Goal: Navigation & Orientation: Find specific page/section

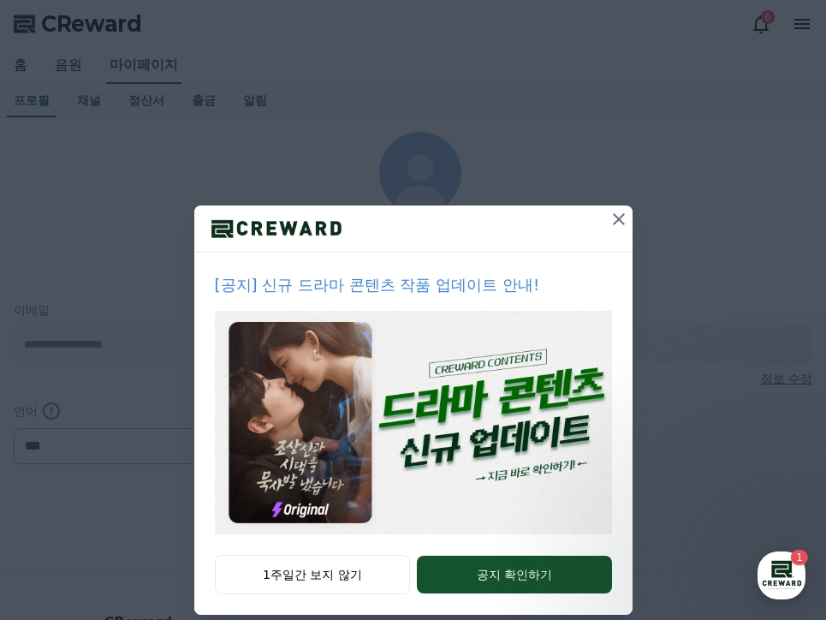
select select "**********"
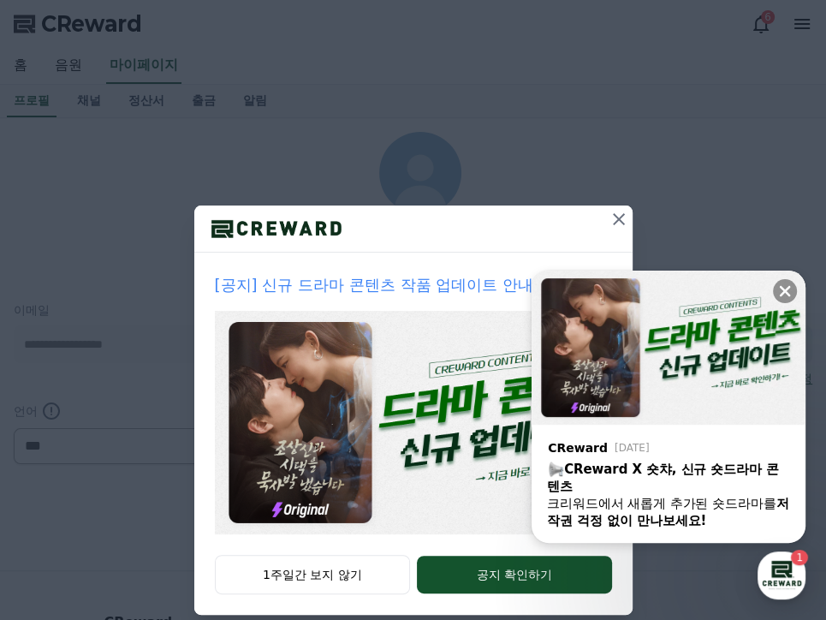
click at [610, 212] on icon at bounding box center [618, 219] width 21 height 21
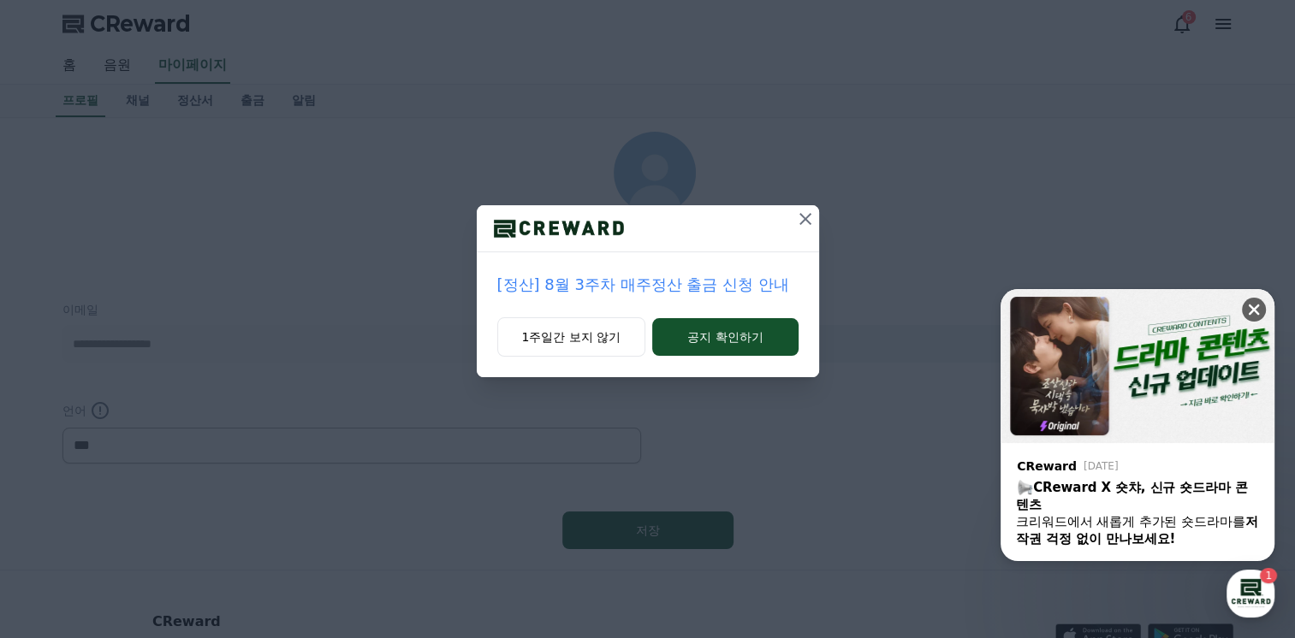
click at [825, 308] on icon at bounding box center [1253, 309] width 17 height 17
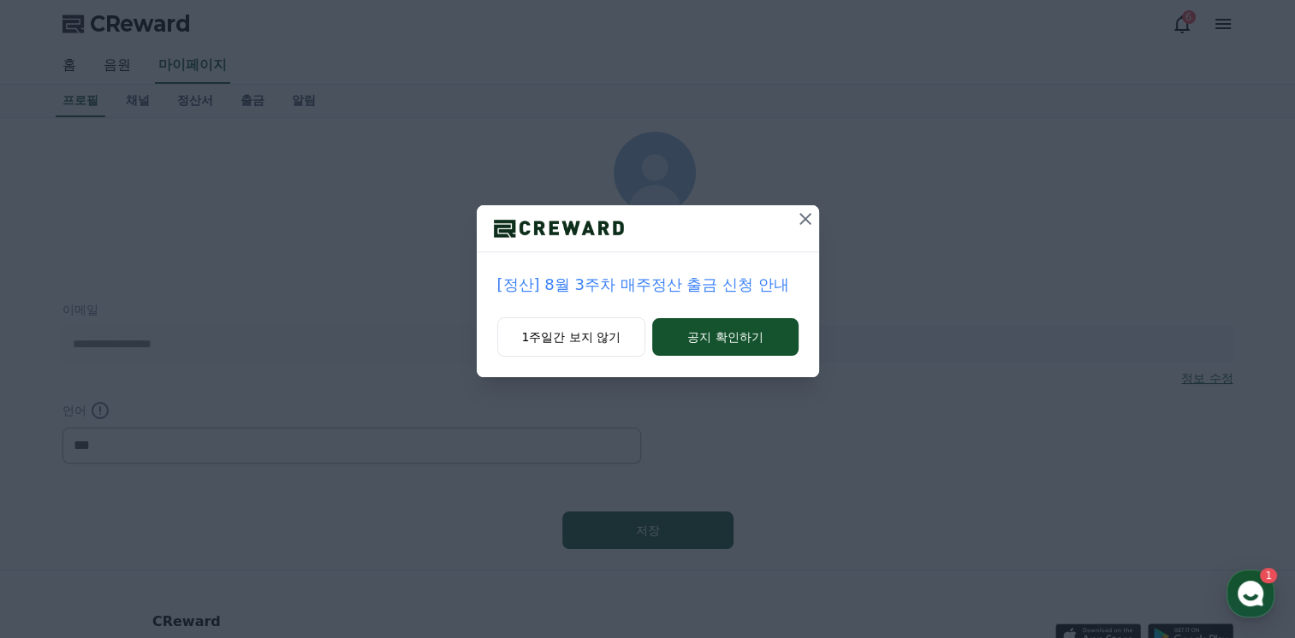
click at [803, 221] on icon at bounding box center [805, 219] width 12 height 12
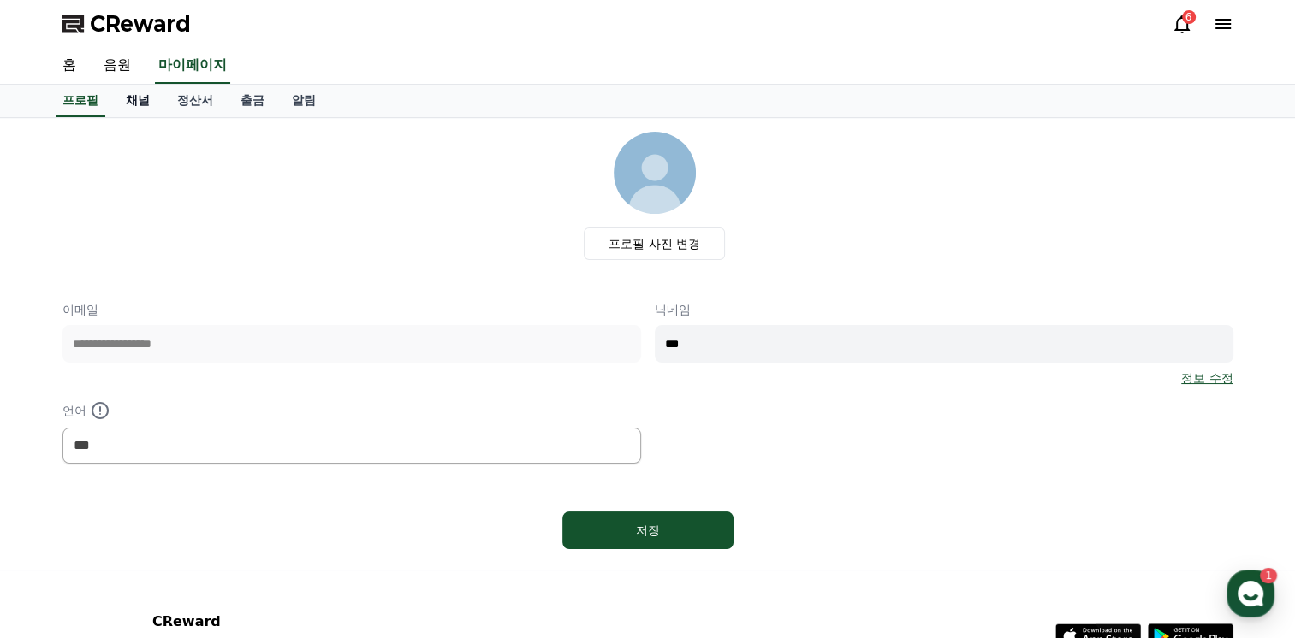
click at [145, 98] on link "채널" at bounding box center [137, 101] width 51 height 33
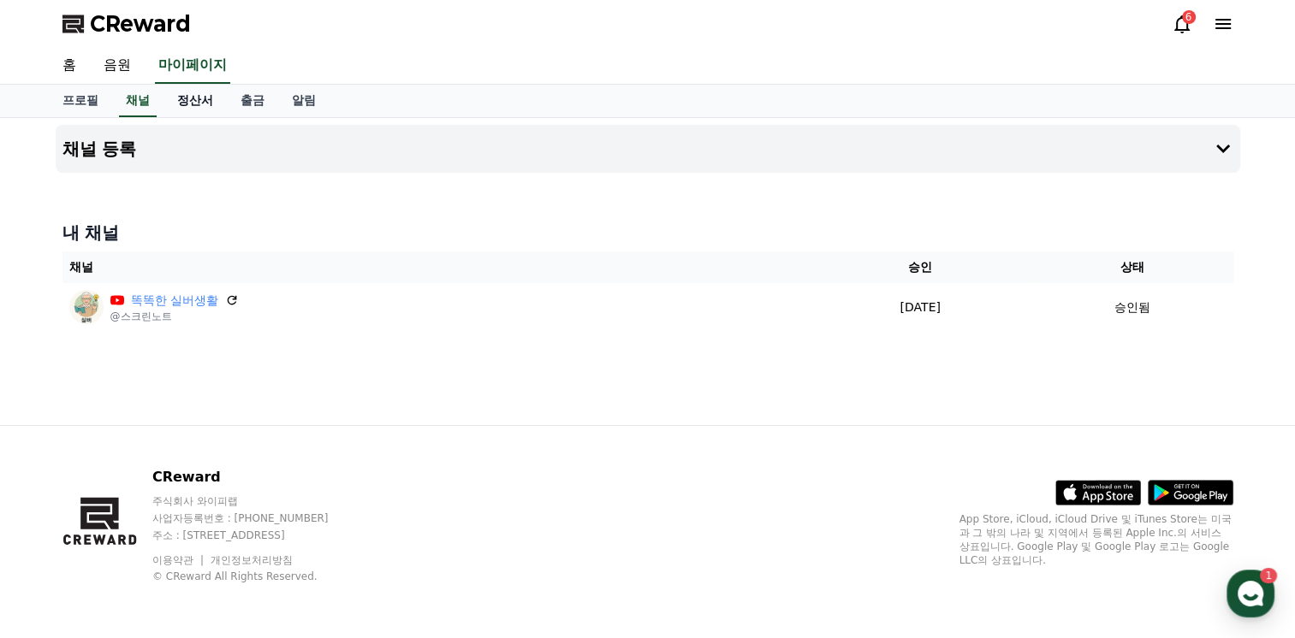
click at [184, 102] on link "정산서" at bounding box center [194, 101] width 63 height 33
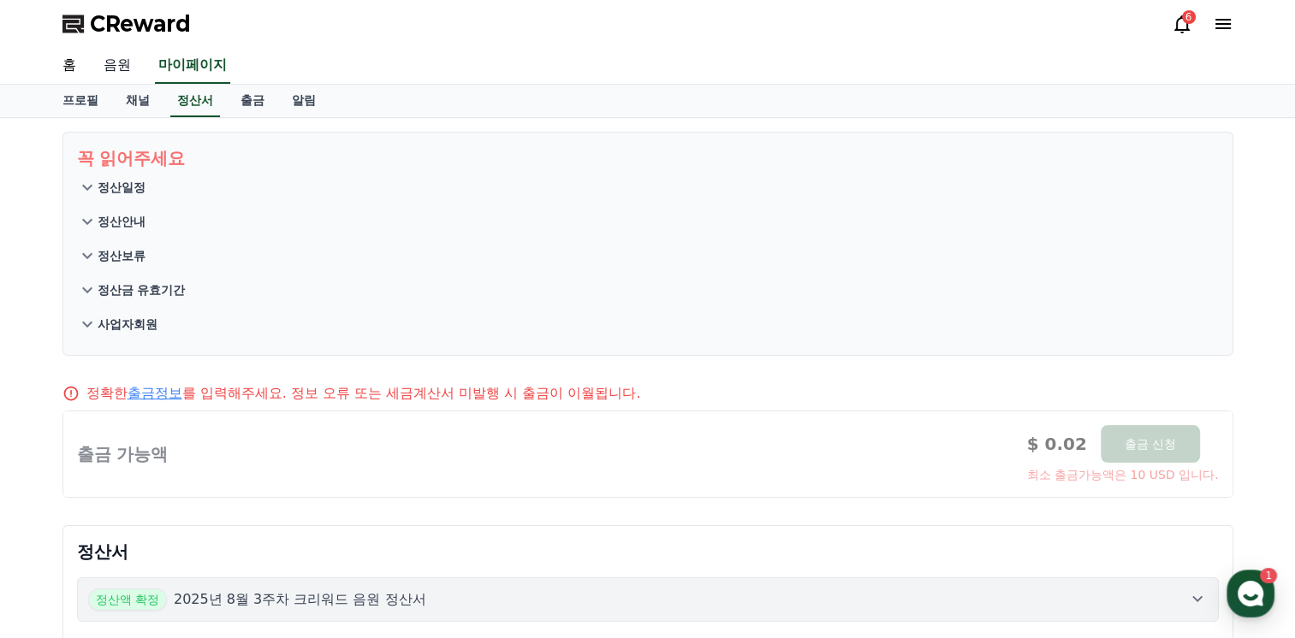
click at [127, 60] on link "음원" at bounding box center [117, 66] width 55 height 36
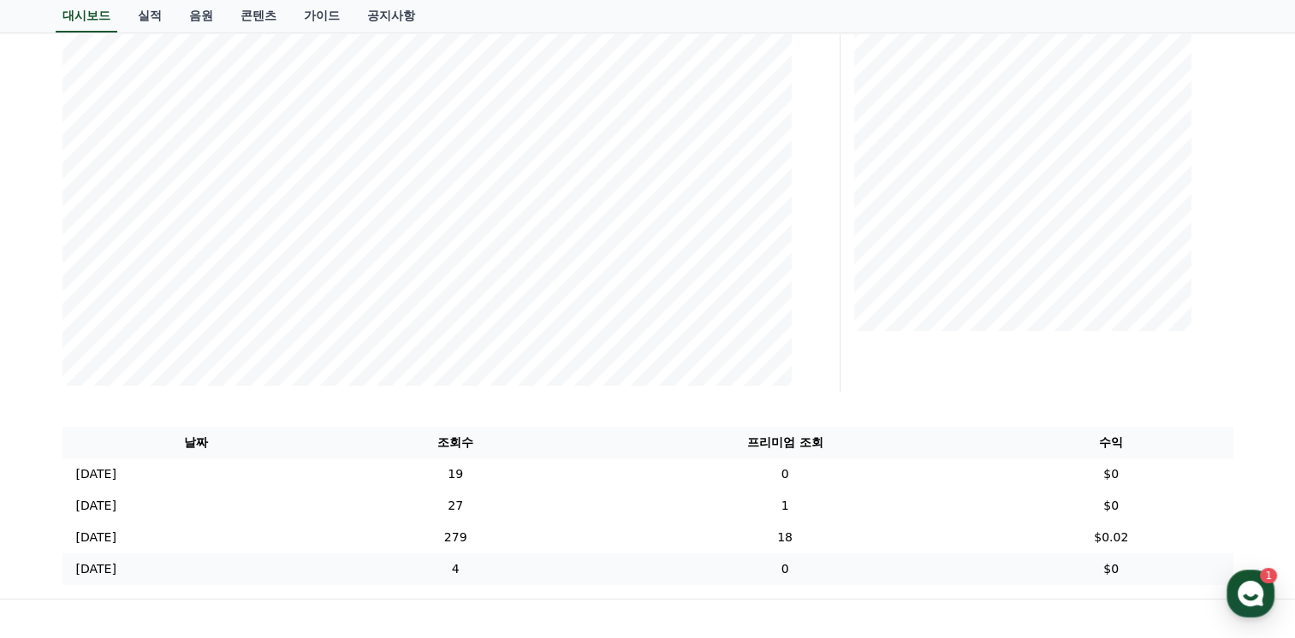
scroll to position [291, 0]
click at [205, 15] on link "음원" at bounding box center [200, 16] width 51 height 33
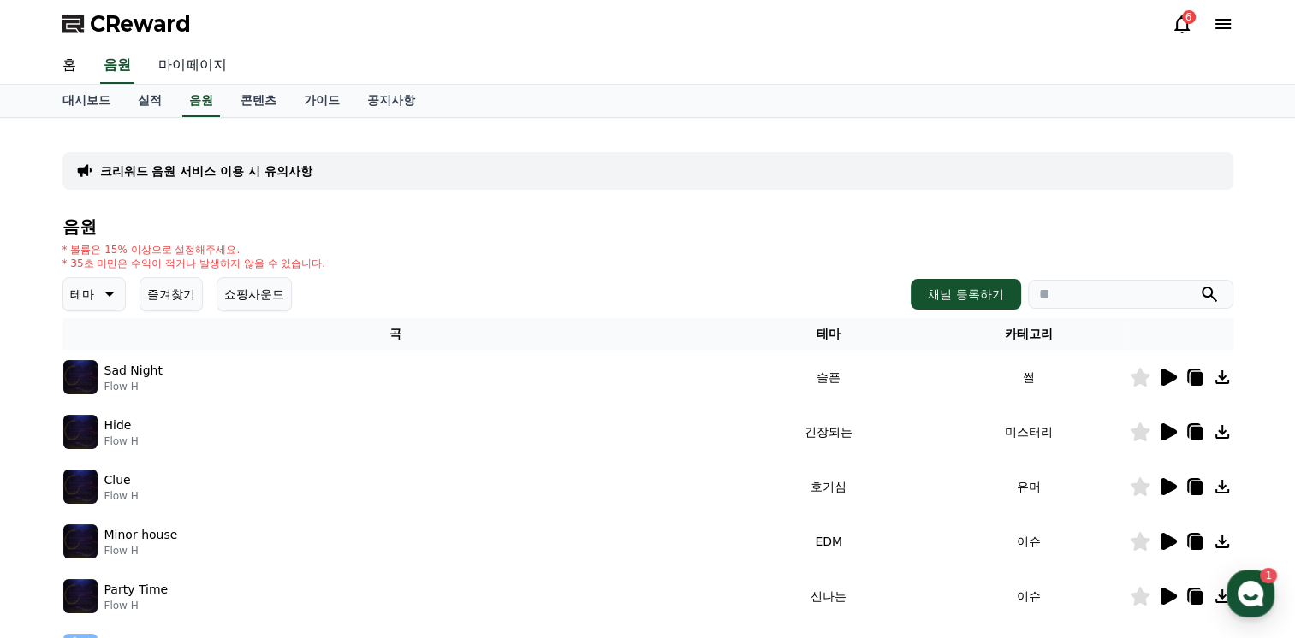
click at [174, 67] on link "마이페이지" at bounding box center [193, 66] width 96 height 36
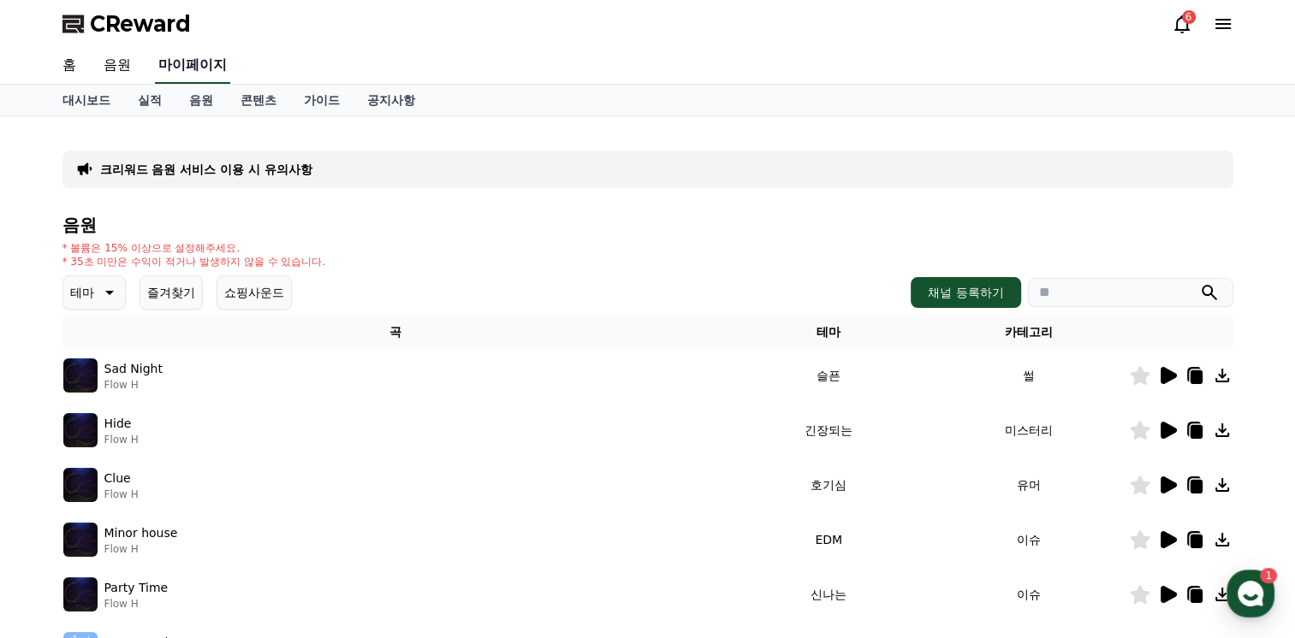
select select "**********"
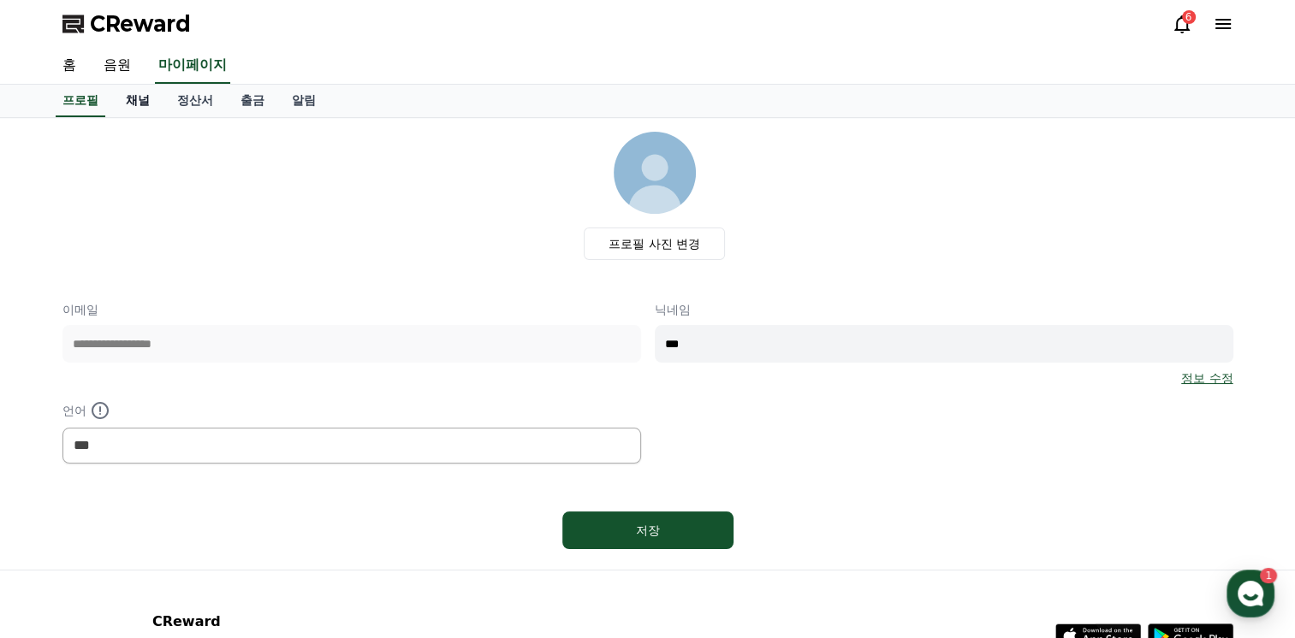
click at [140, 101] on link "채널" at bounding box center [137, 101] width 51 height 33
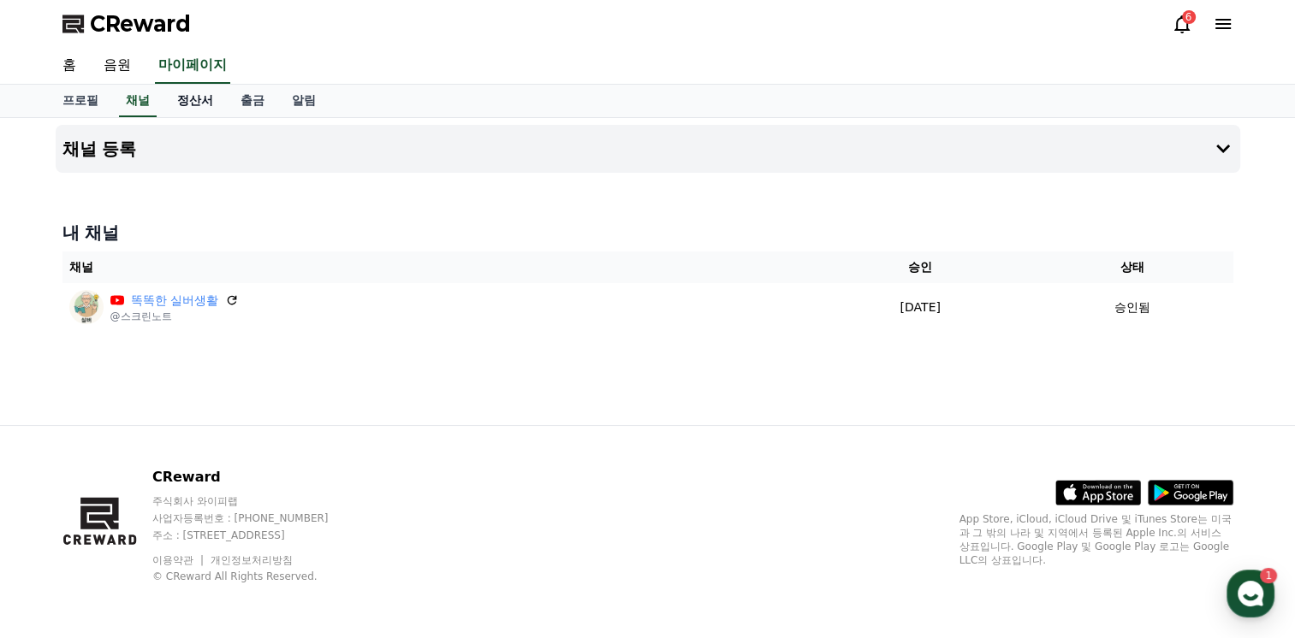
click at [195, 104] on link "정산서" at bounding box center [194, 101] width 63 height 33
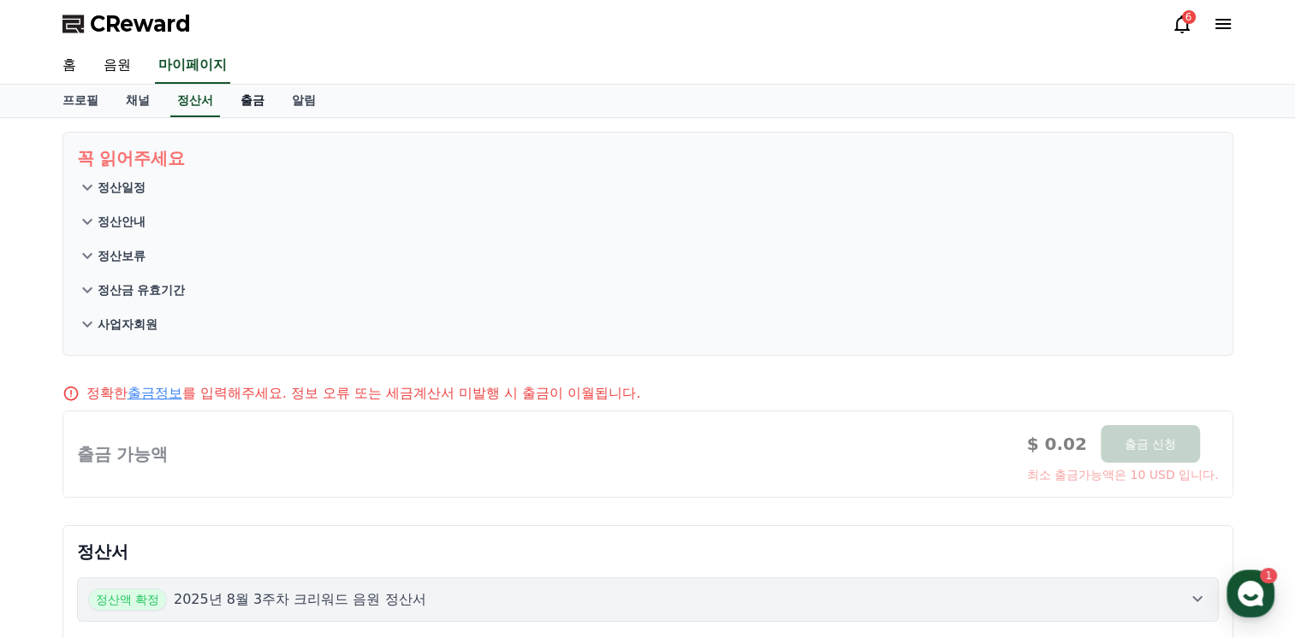
click at [258, 103] on link "출금" at bounding box center [252, 101] width 51 height 33
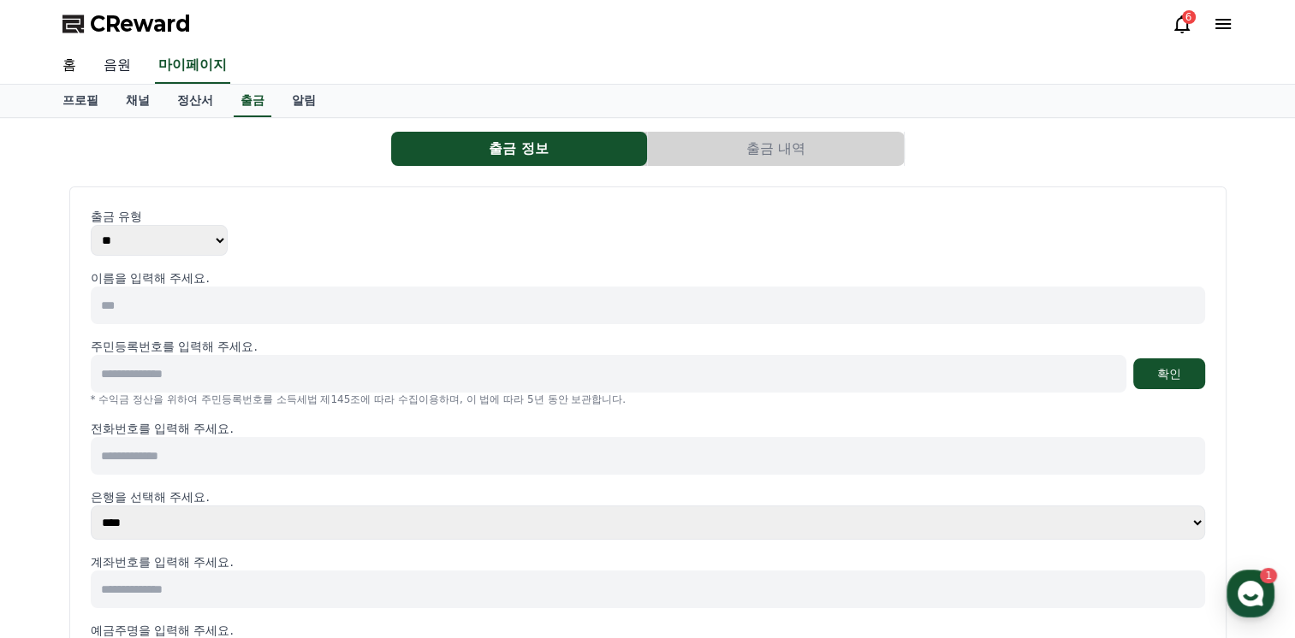
click at [113, 65] on link "음원" at bounding box center [117, 66] width 55 height 36
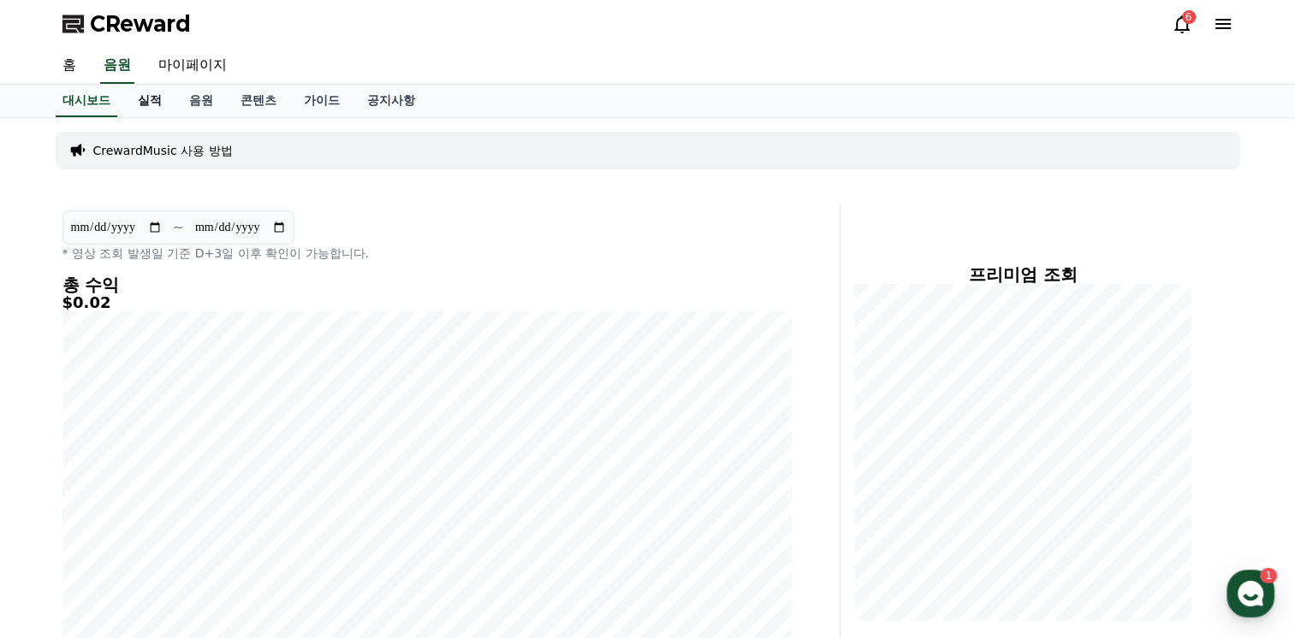
click at [147, 97] on link "실적" at bounding box center [149, 101] width 51 height 33
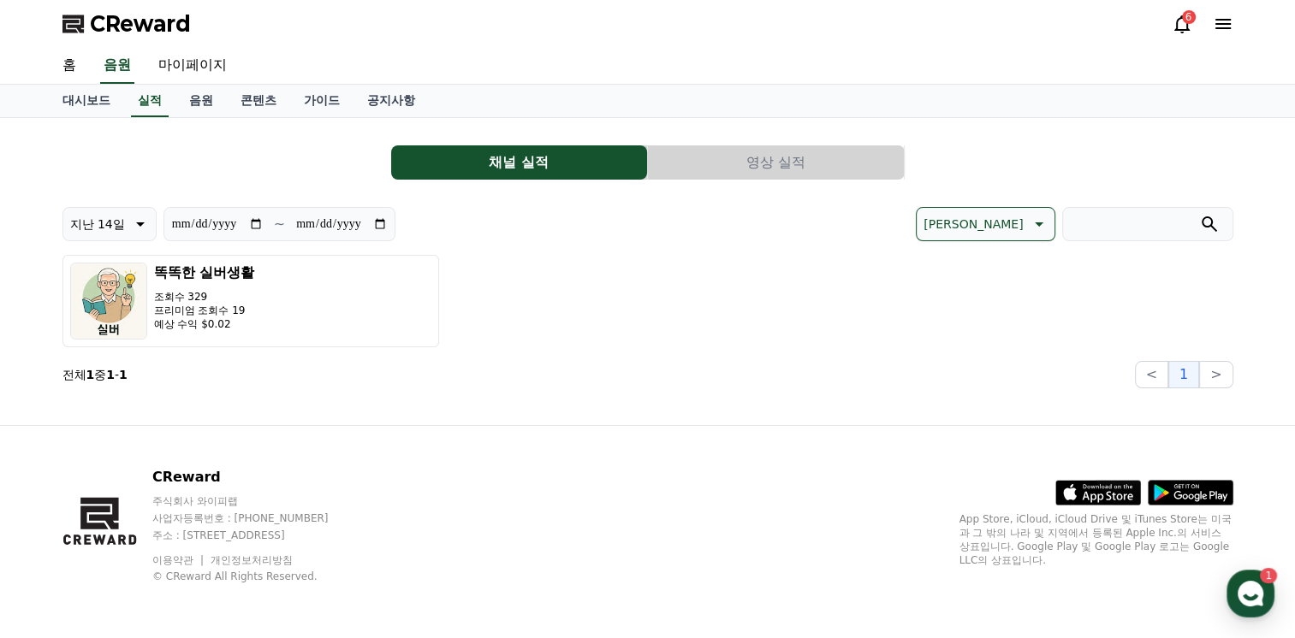
click at [768, 163] on button "영상 실적" at bounding box center [776, 162] width 256 height 34
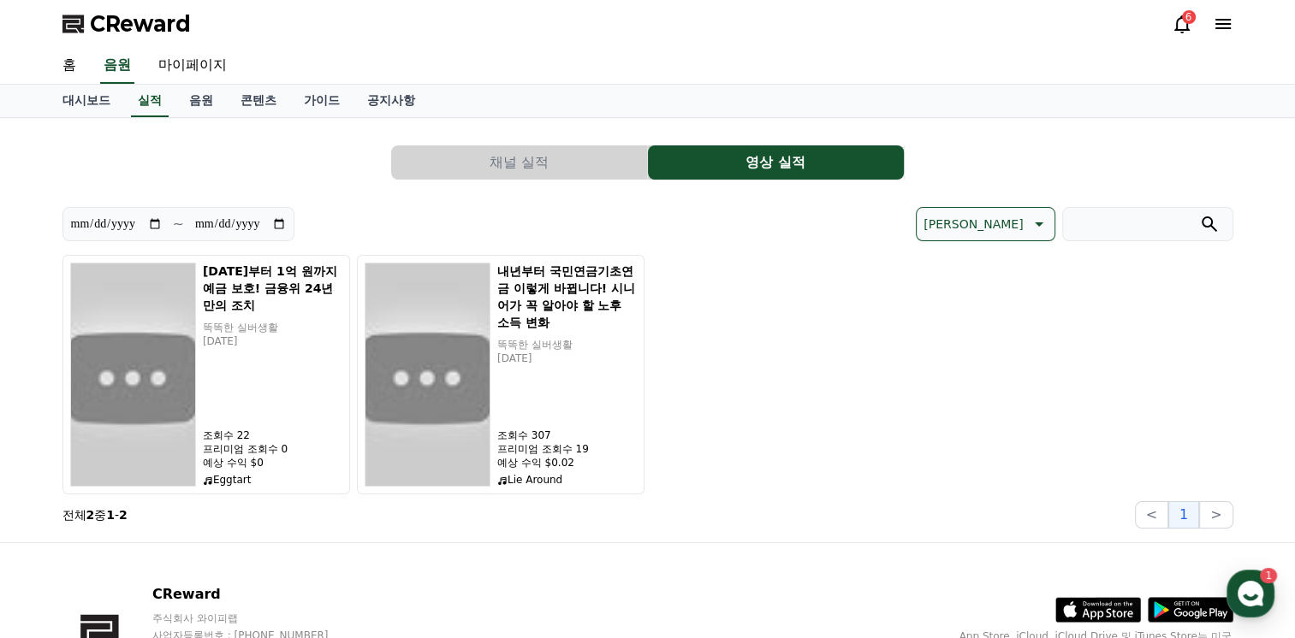
click at [150, 221] on input "**********" at bounding box center [116, 224] width 92 height 19
click at [155, 217] on input "**********" at bounding box center [116, 224] width 92 height 19
type input "**********"
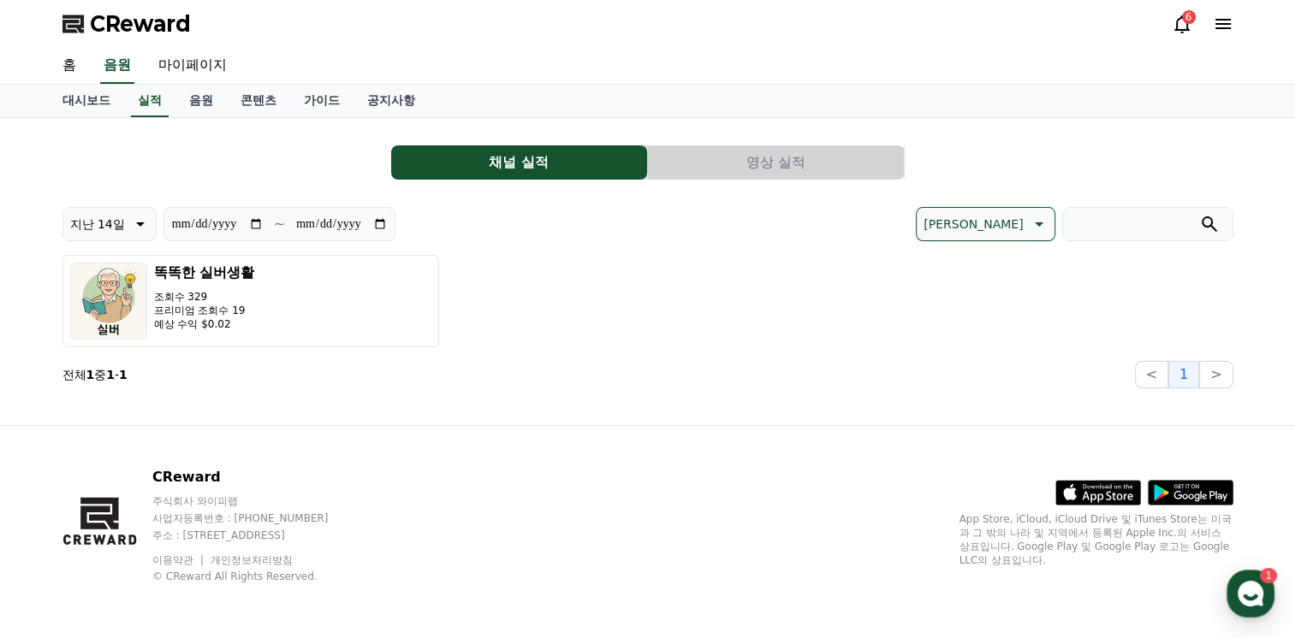
click at [153, 29] on span "CReward" at bounding box center [140, 23] width 101 height 27
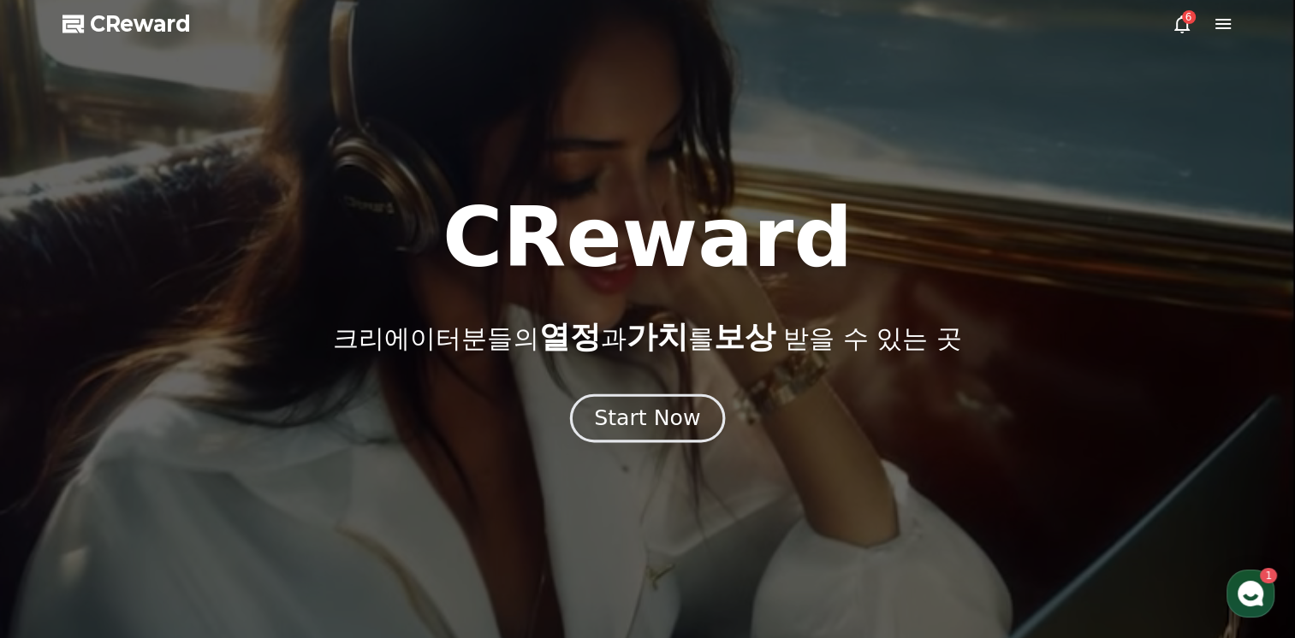
click at [633, 424] on div "Start Now" at bounding box center [647, 418] width 106 height 29
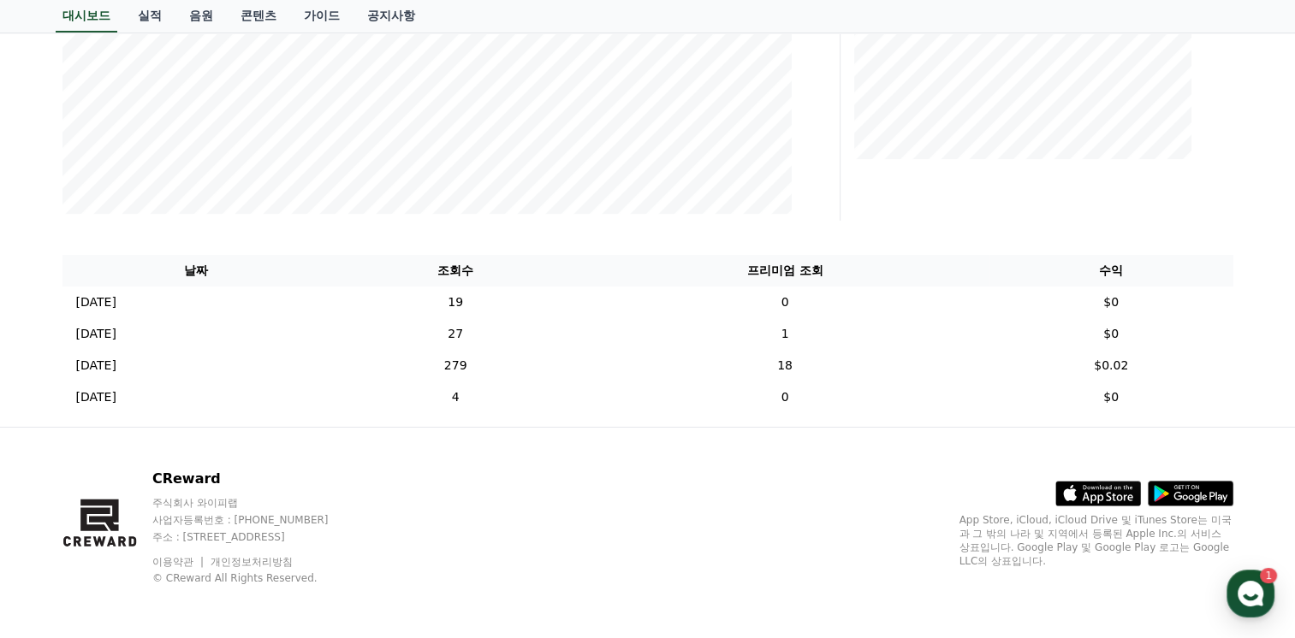
scroll to position [315, 0]
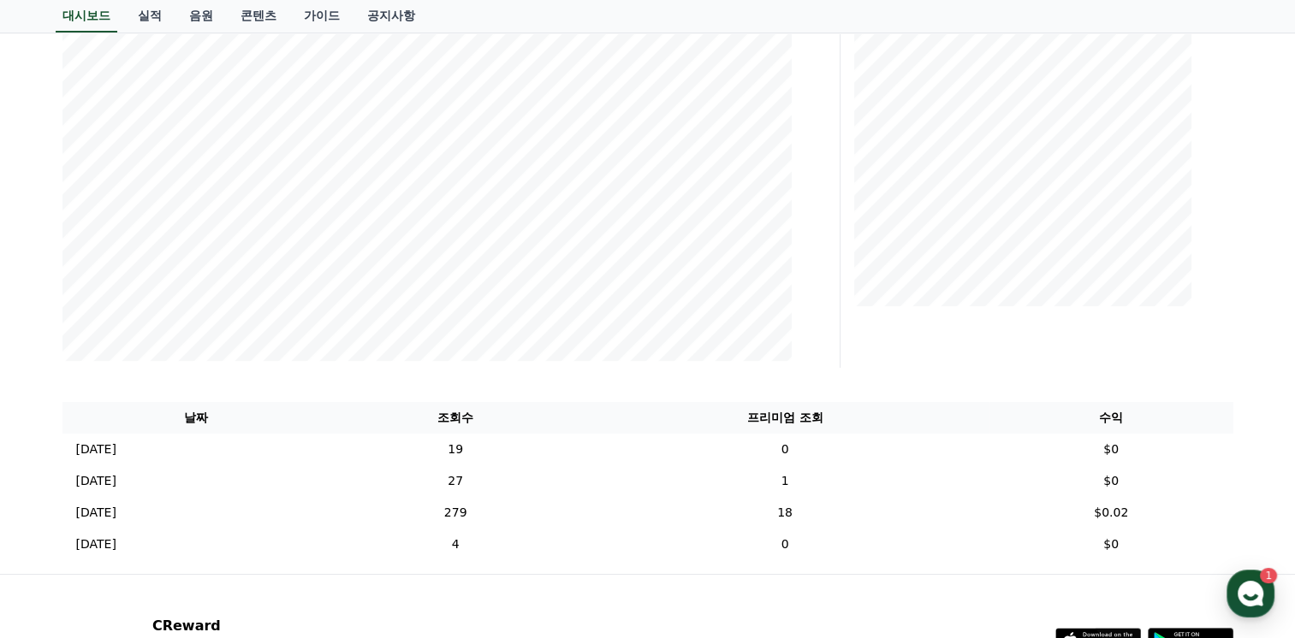
click at [825, 375] on div "**********" at bounding box center [647, 188] width 1295 height 771
drag, startPoint x: 1267, startPoint y: 375, endPoint x: 1261, endPoint y: 194, distance: 180.6
click at [825, 194] on div "**********" at bounding box center [647, 188] width 1295 height 771
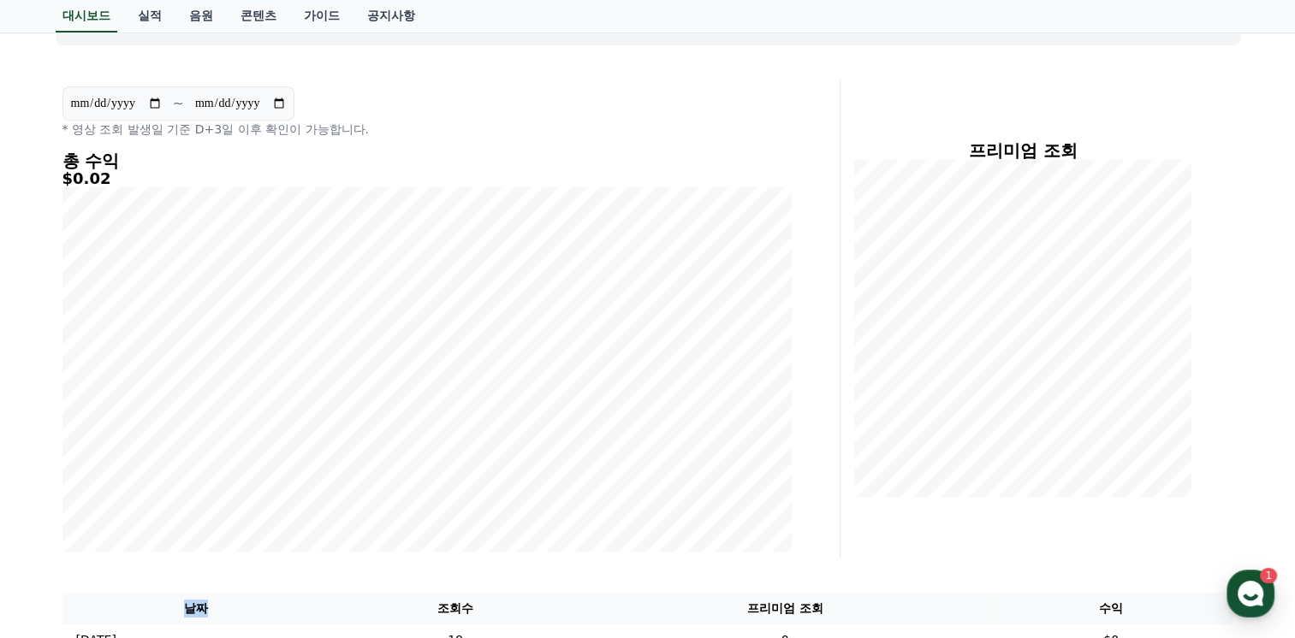
scroll to position [74, 0]
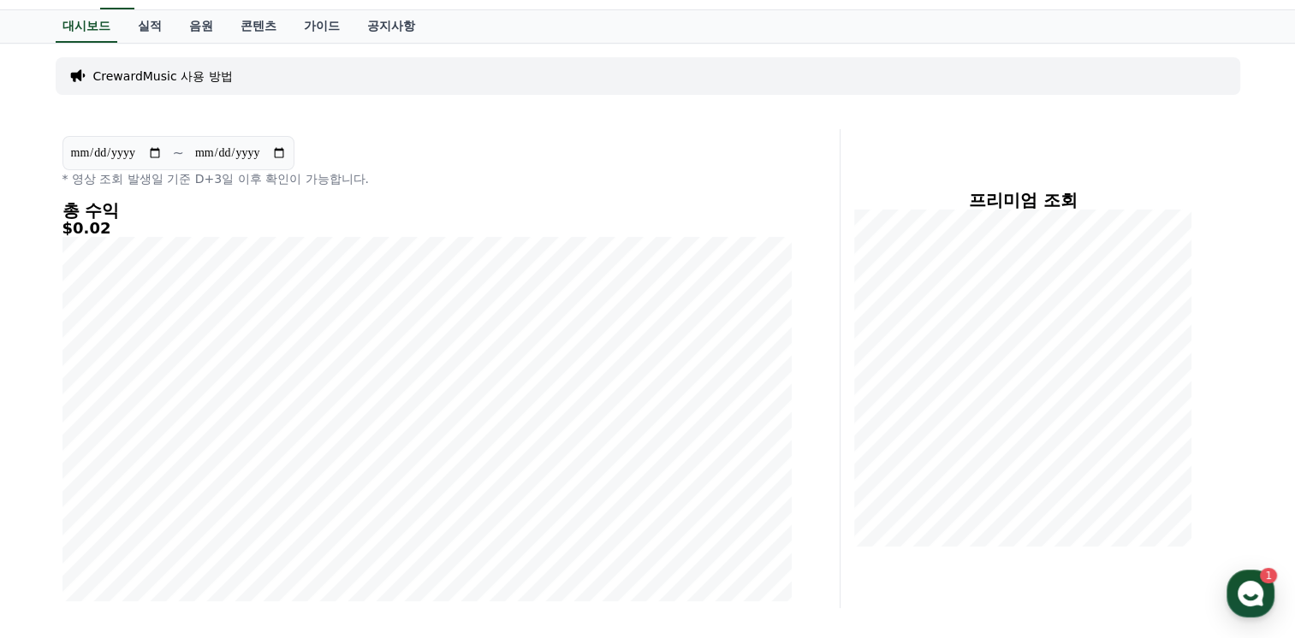
click at [337, 26] on link "가이드" at bounding box center [321, 26] width 63 height 33
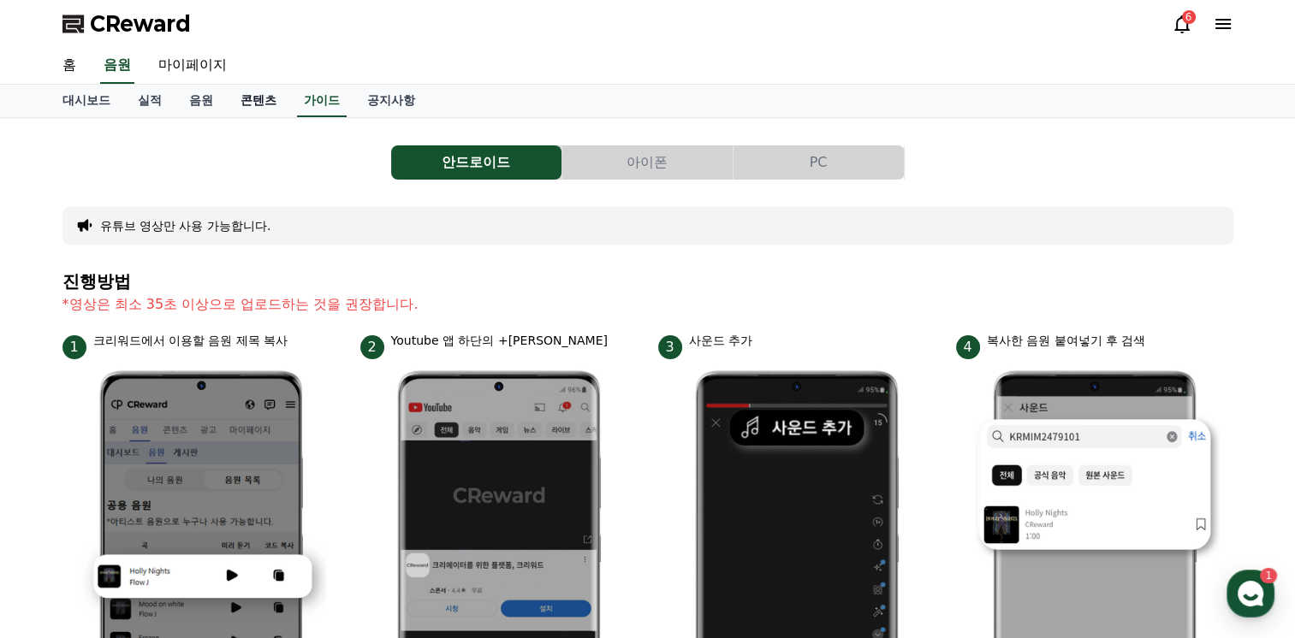
click at [262, 106] on link "콘텐츠" at bounding box center [258, 101] width 63 height 33
click at [199, 102] on link "음원" at bounding box center [200, 101] width 51 height 33
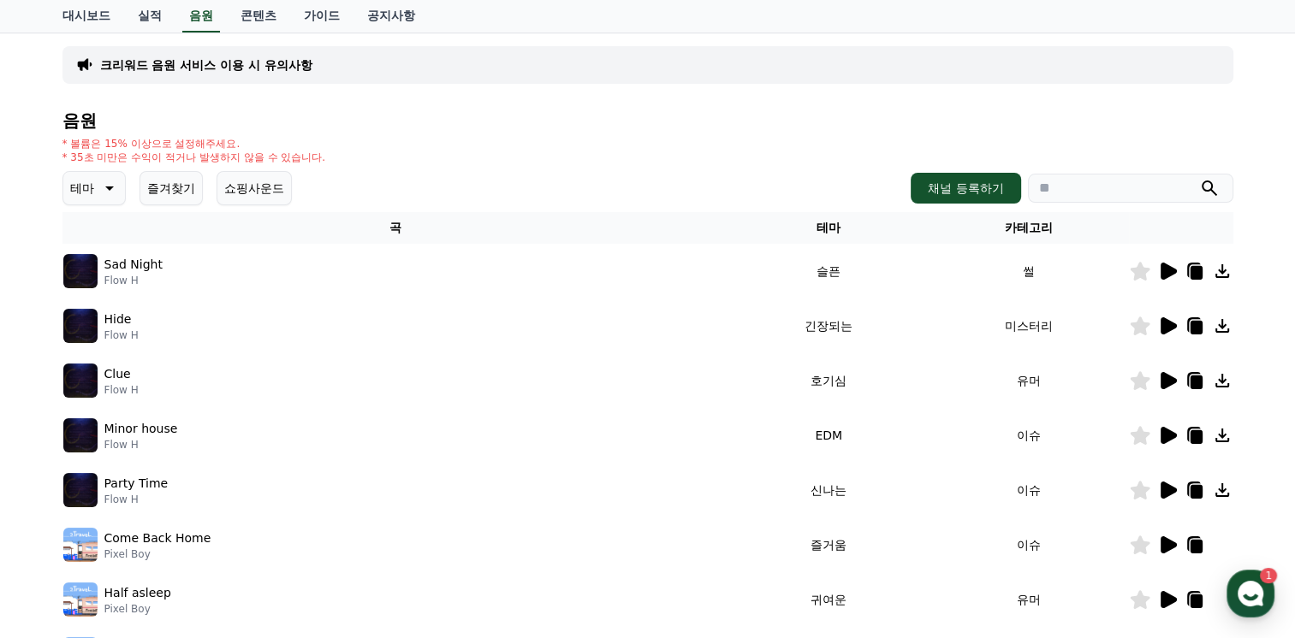
scroll to position [86, 0]
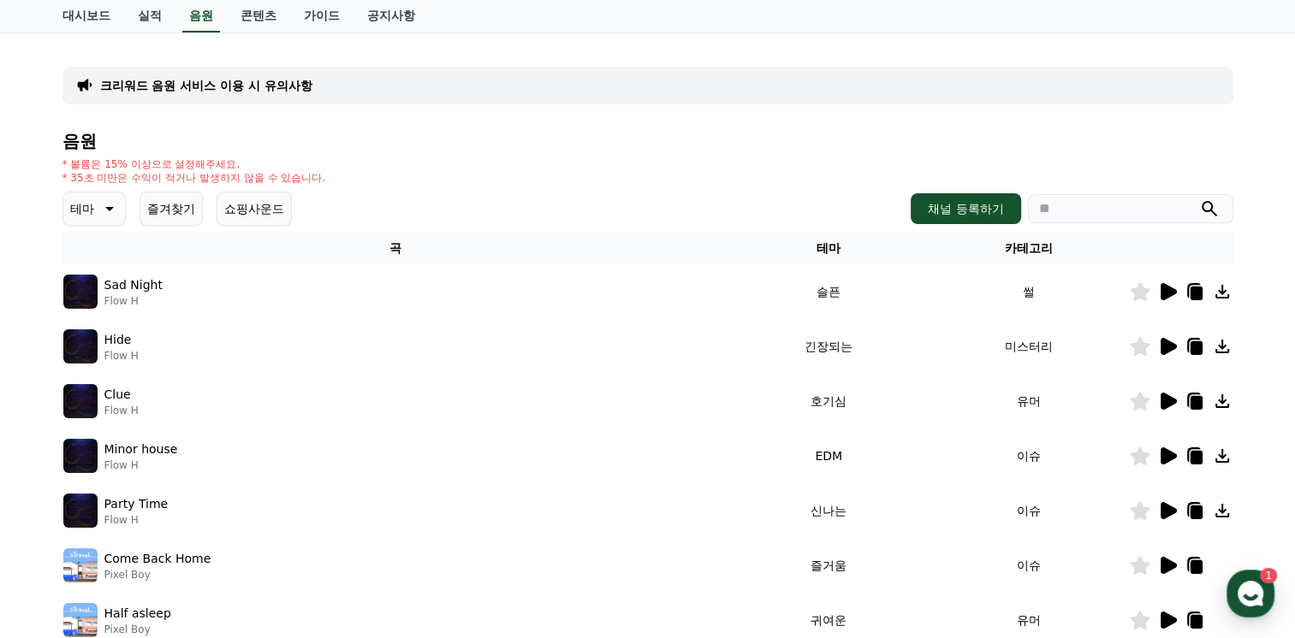
click at [825, 72] on div "크리워드 음원 서비스 이용 시 유의사항" at bounding box center [647, 86] width 1171 height 38
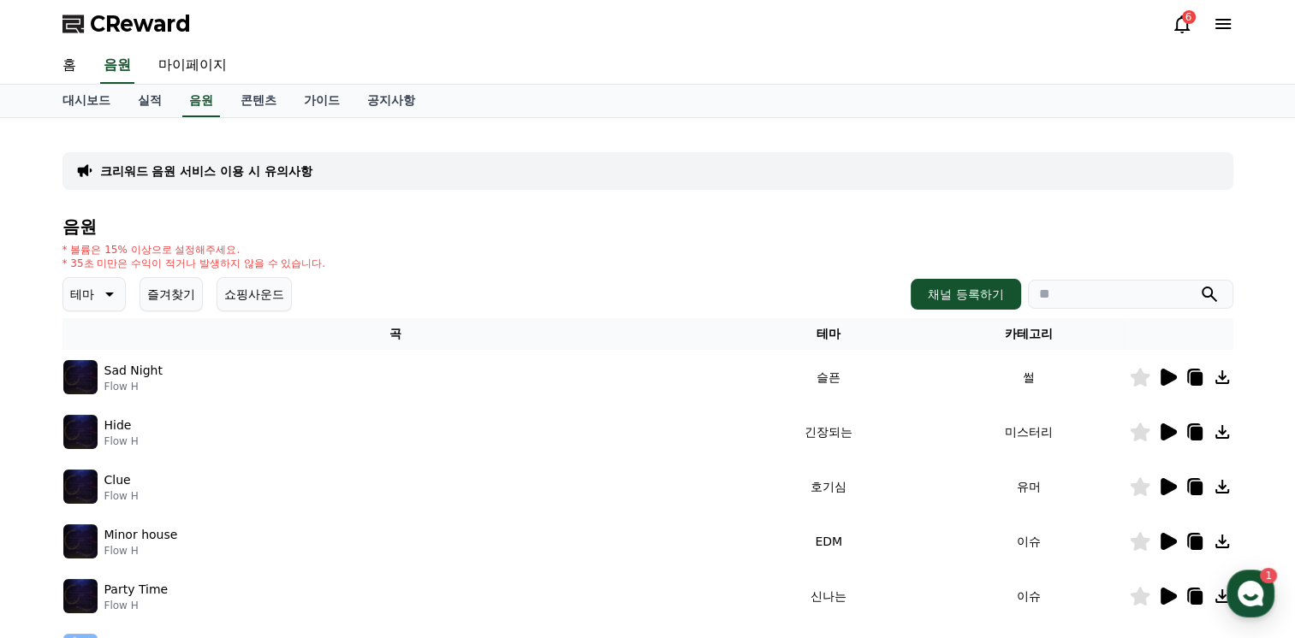
scroll to position [0, 0]
click at [318, 101] on link "가이드" at bounding box center [321, 101] width 63 height 33
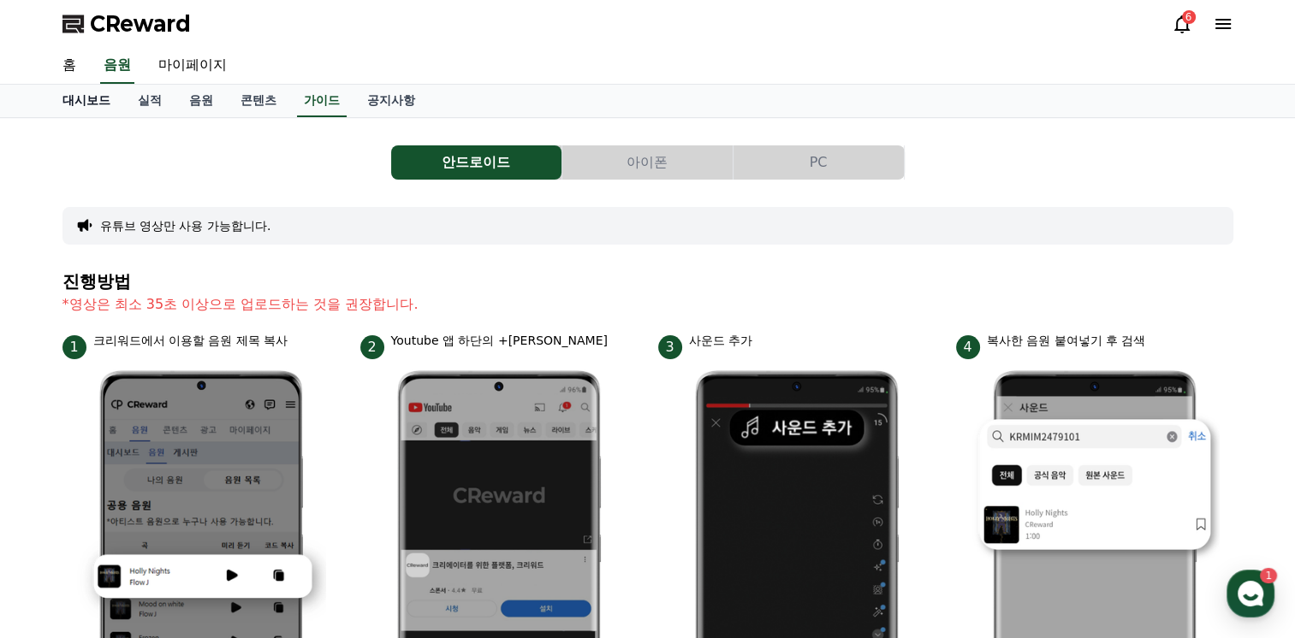
click at [88, 103] on link "대시보드" at bounding box center [86, 101] width 75 height 33
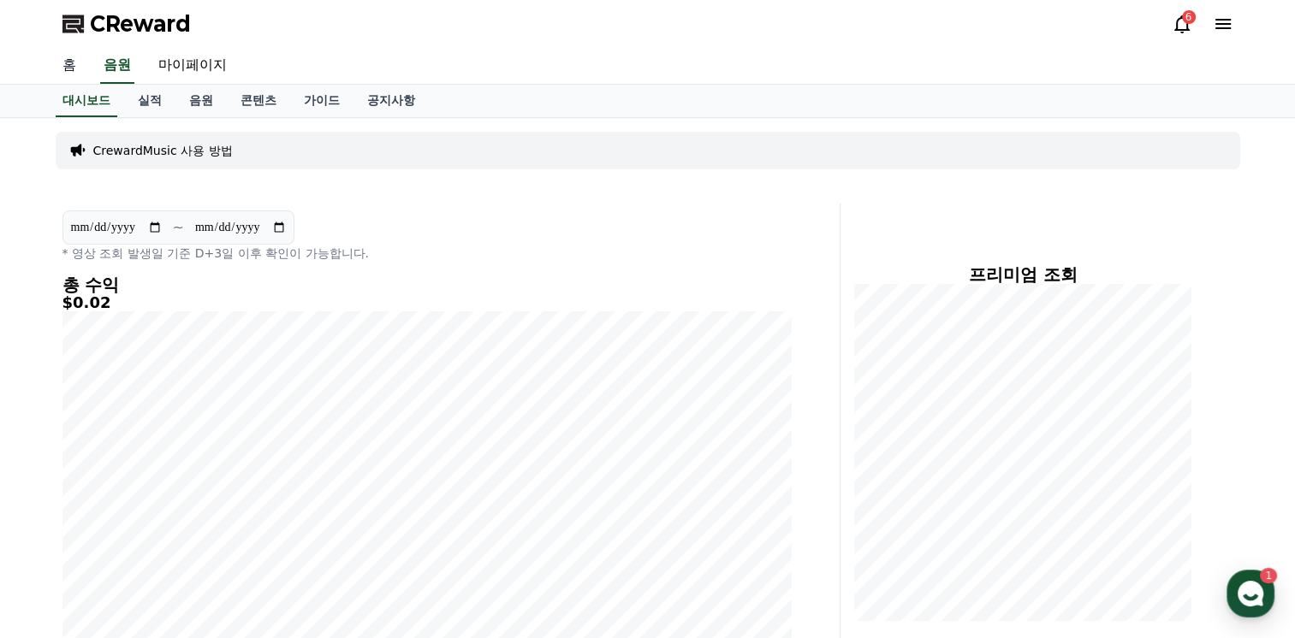
click at [66, 62] on link "홈" at bounding box center [69, 66] width 41 height 36
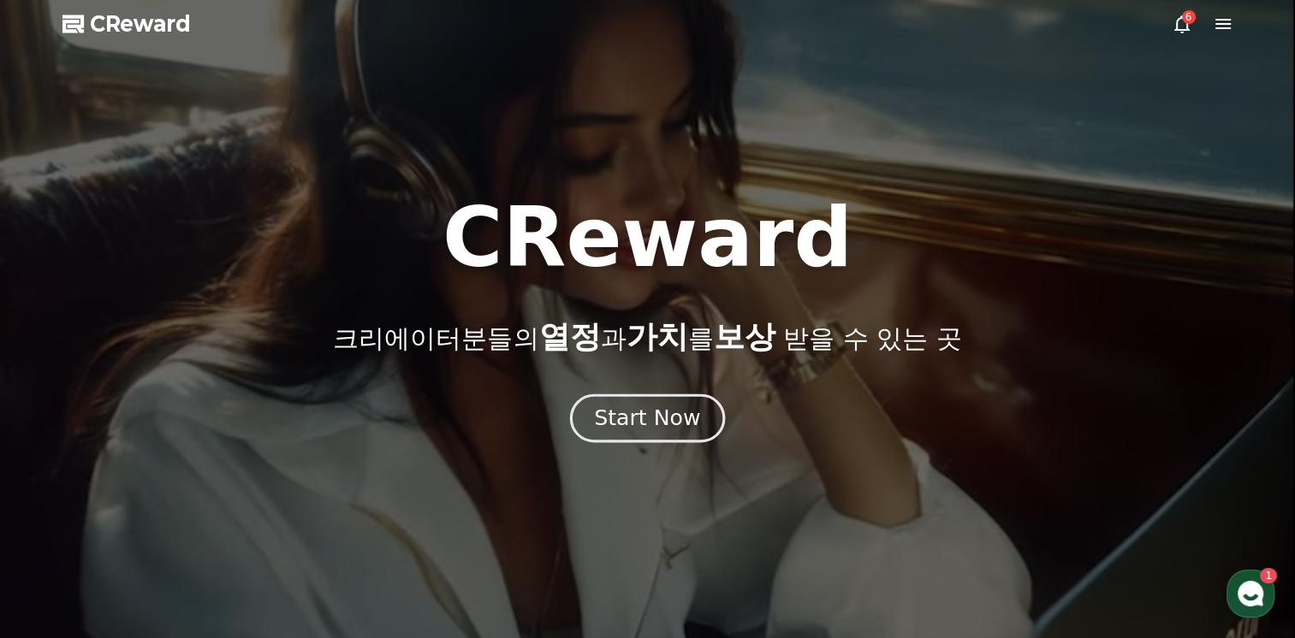
click at [660, 424] on div "Start Now" at bounding box center [647, 418] width 106 height 29
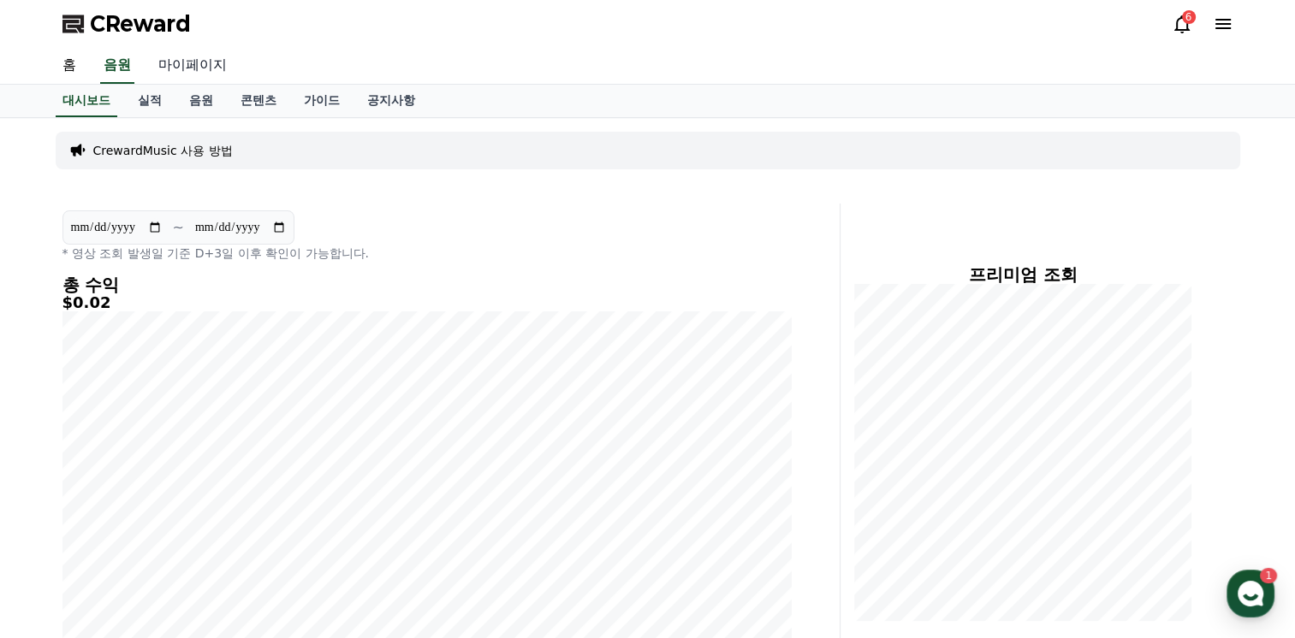
click at [203, 63] on link "마이페이지" at bounding box center [193, 66] width 96 height 36
select select "**********"
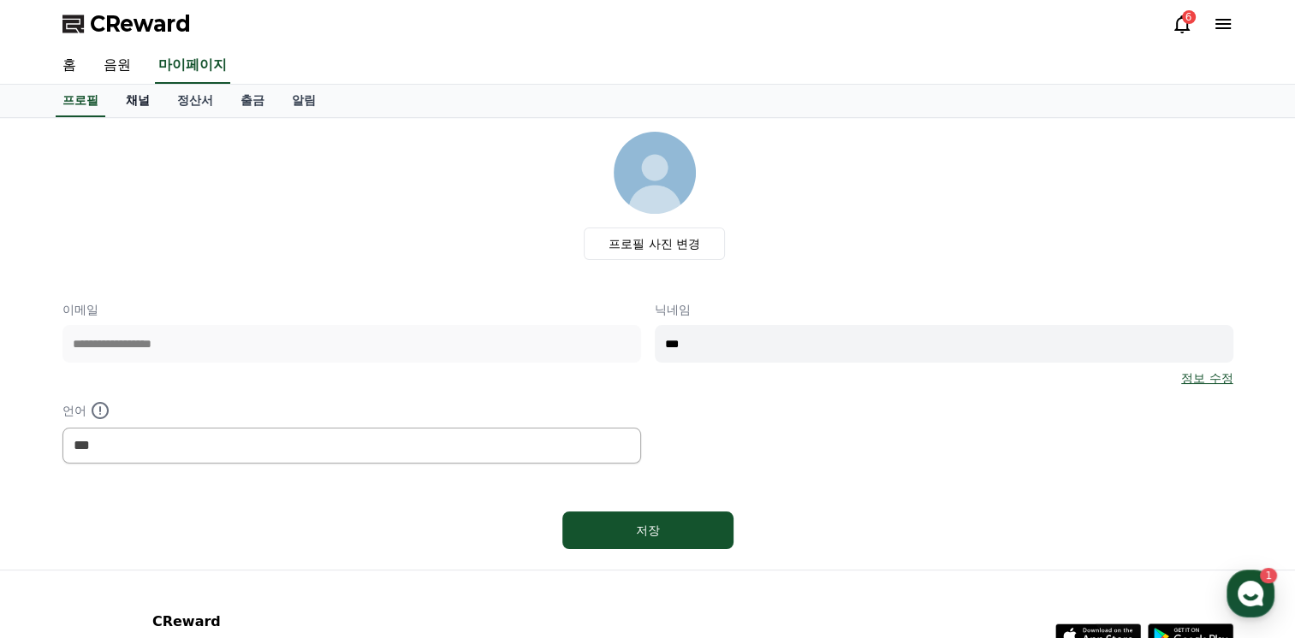
click at [139, 98] on link "채널" at bounding box center [137, 101] width 51 height 33
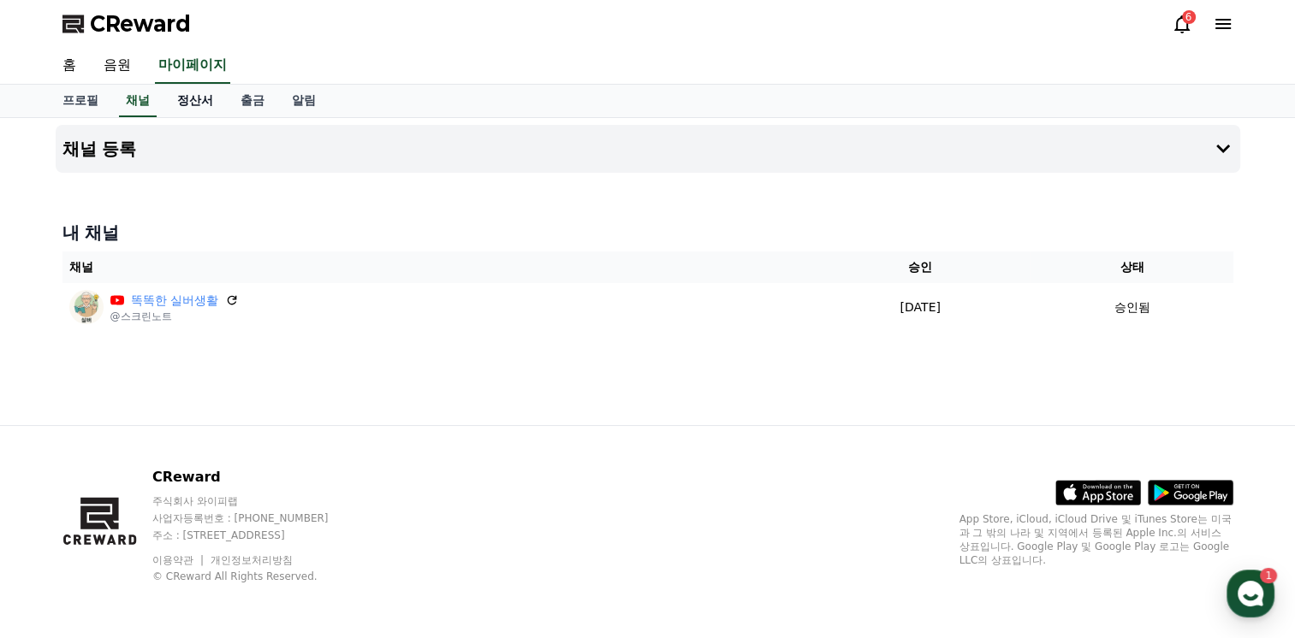
click at [199, 104] on link "정산서" at bounding box center [194, 101] width 63 height 33
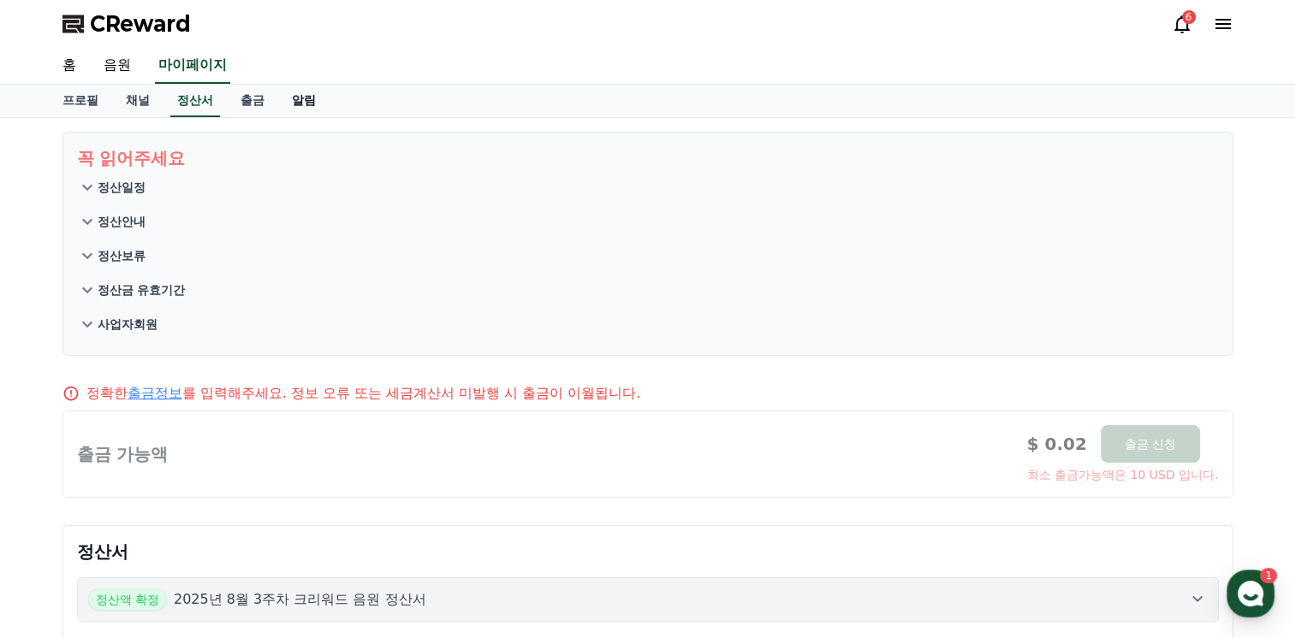
click at [309, 101] on link "알림" at bounding box center [303, 101] width 51 height 33
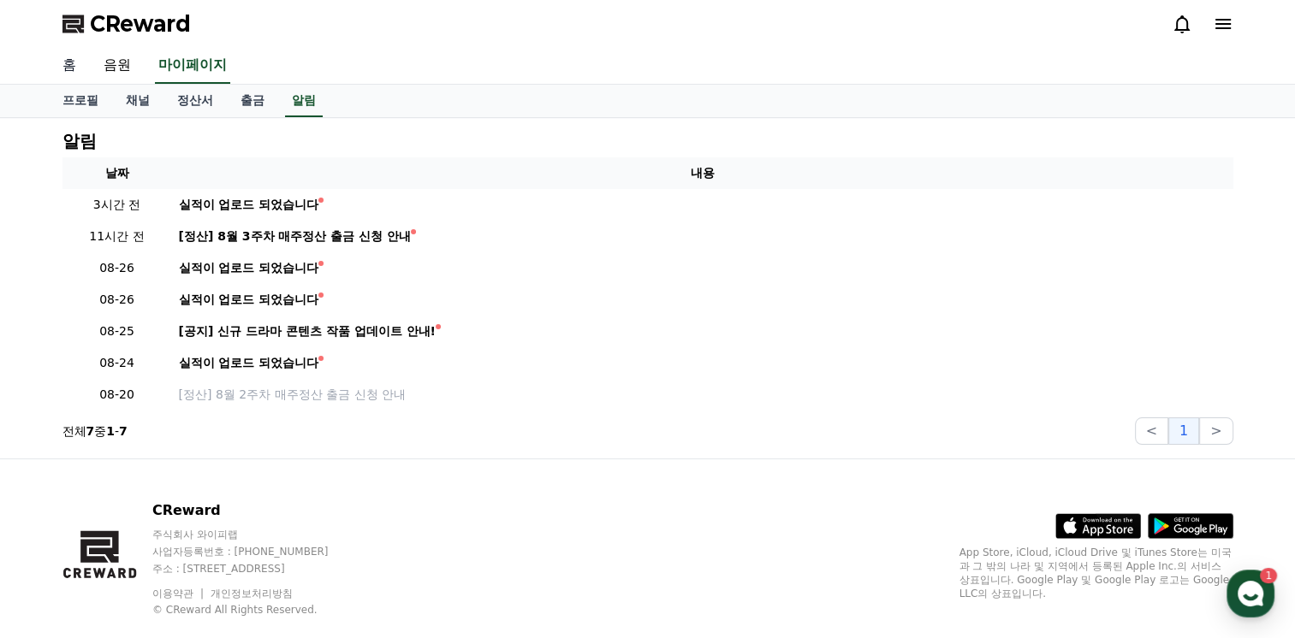
click at [64, 62] on link "홈" at bounding box center [69, 66] width 41 height 36
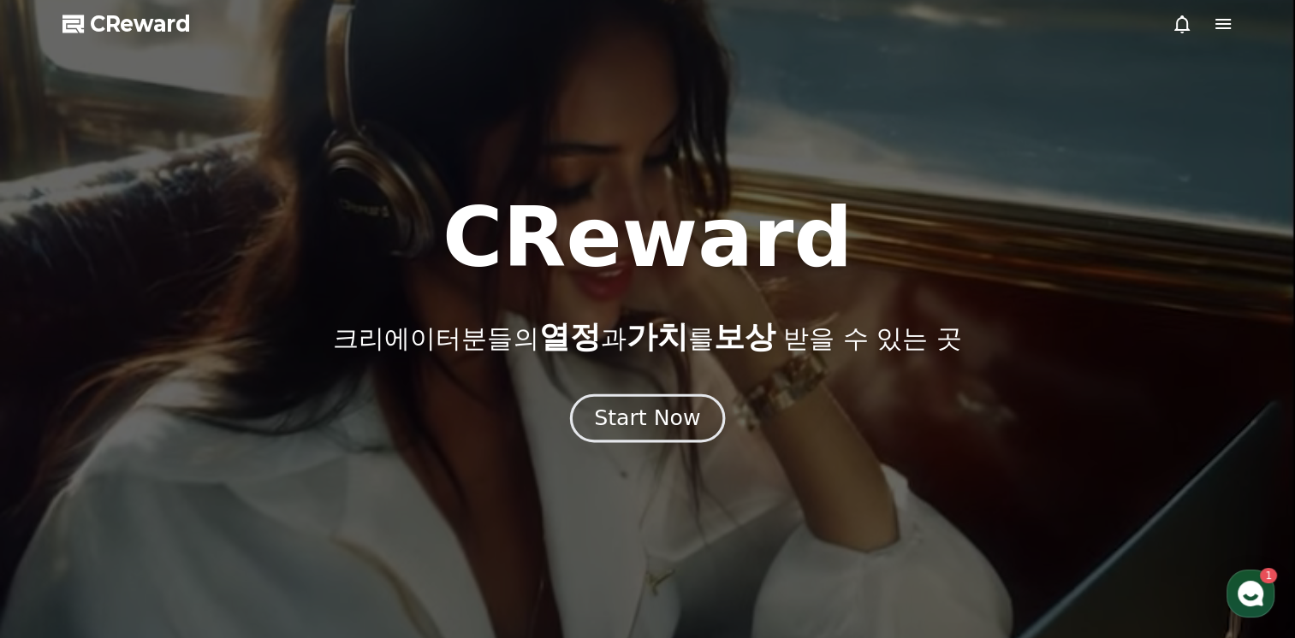
click at [644, 432] on div "Start Now" at bounding box center [647, 418] width 106 height 29
